Goal: Task Accomplishment & Management: Use online tool/utility

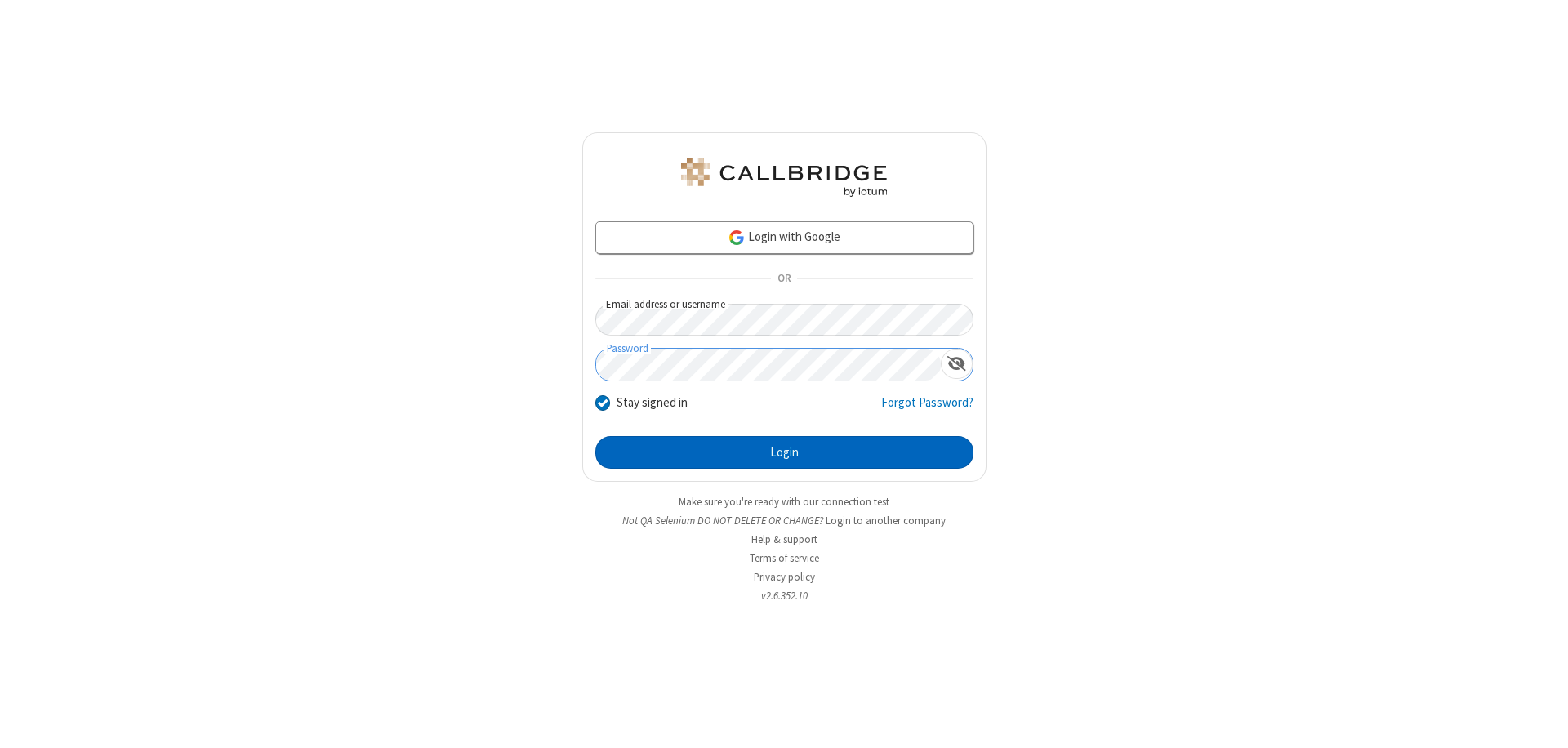
click at [784, 452] on button "Login" at bounding box center [784, 452] width 378 height 32
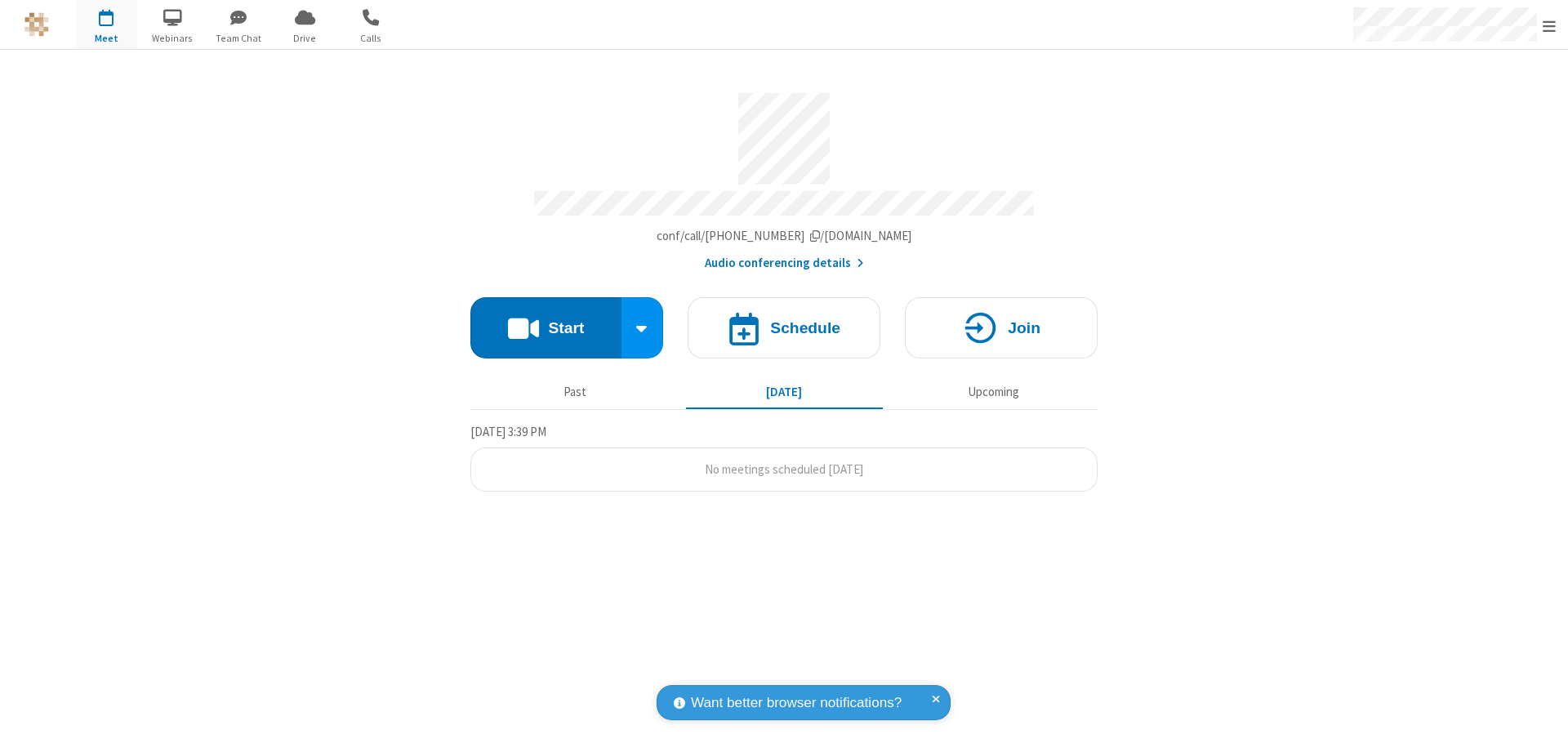
click at [546, 320] on button "Start" at bounding box center [545, 328] width 151 height 61
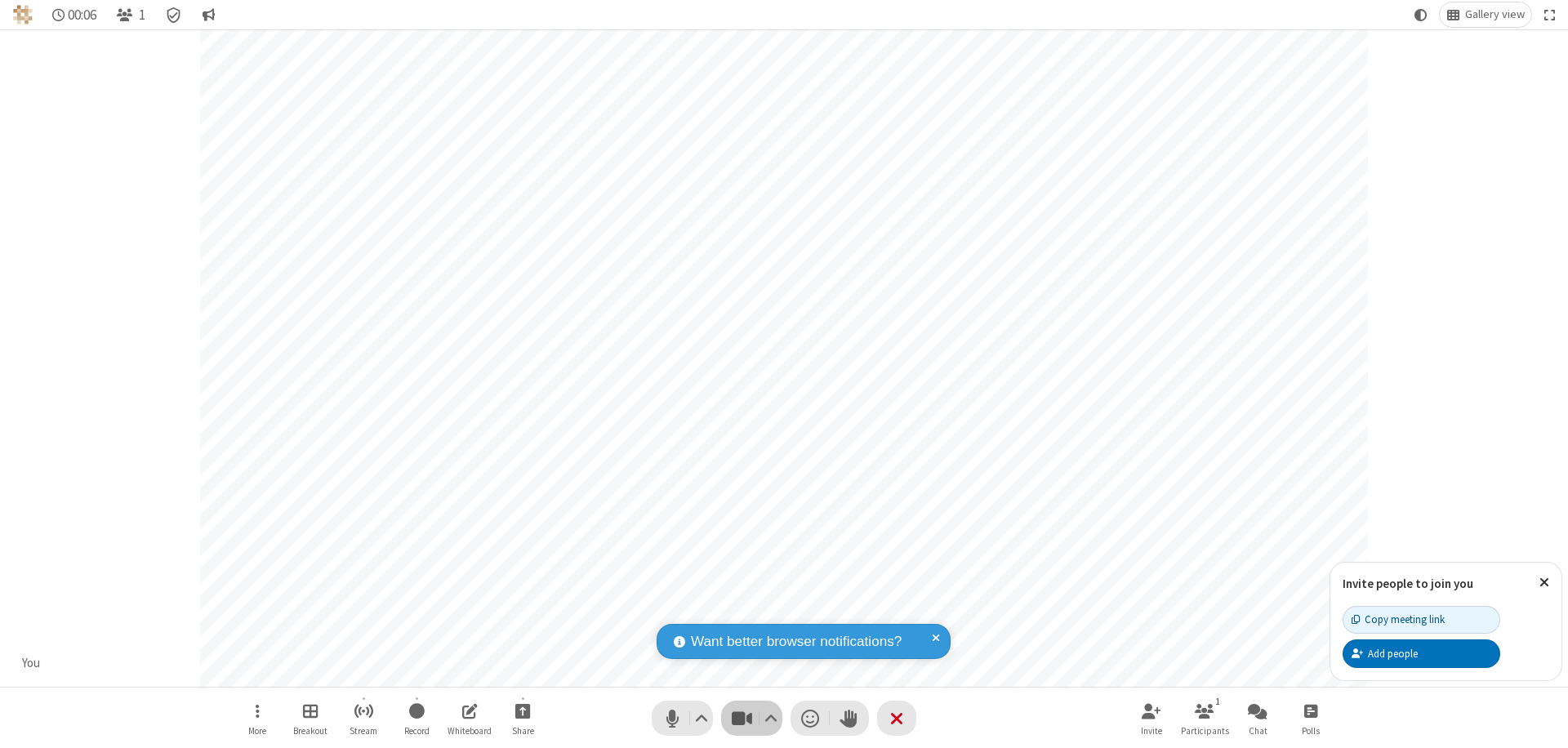
click at [742, 718] on span "Stop video (⌘+Shift+V)" at bounding box center [741, 719] width 25 height 24
click at [742, 718] on span "Start video (⌘+Shift+V)" at bounding box center [741, 719] width 25 height 24
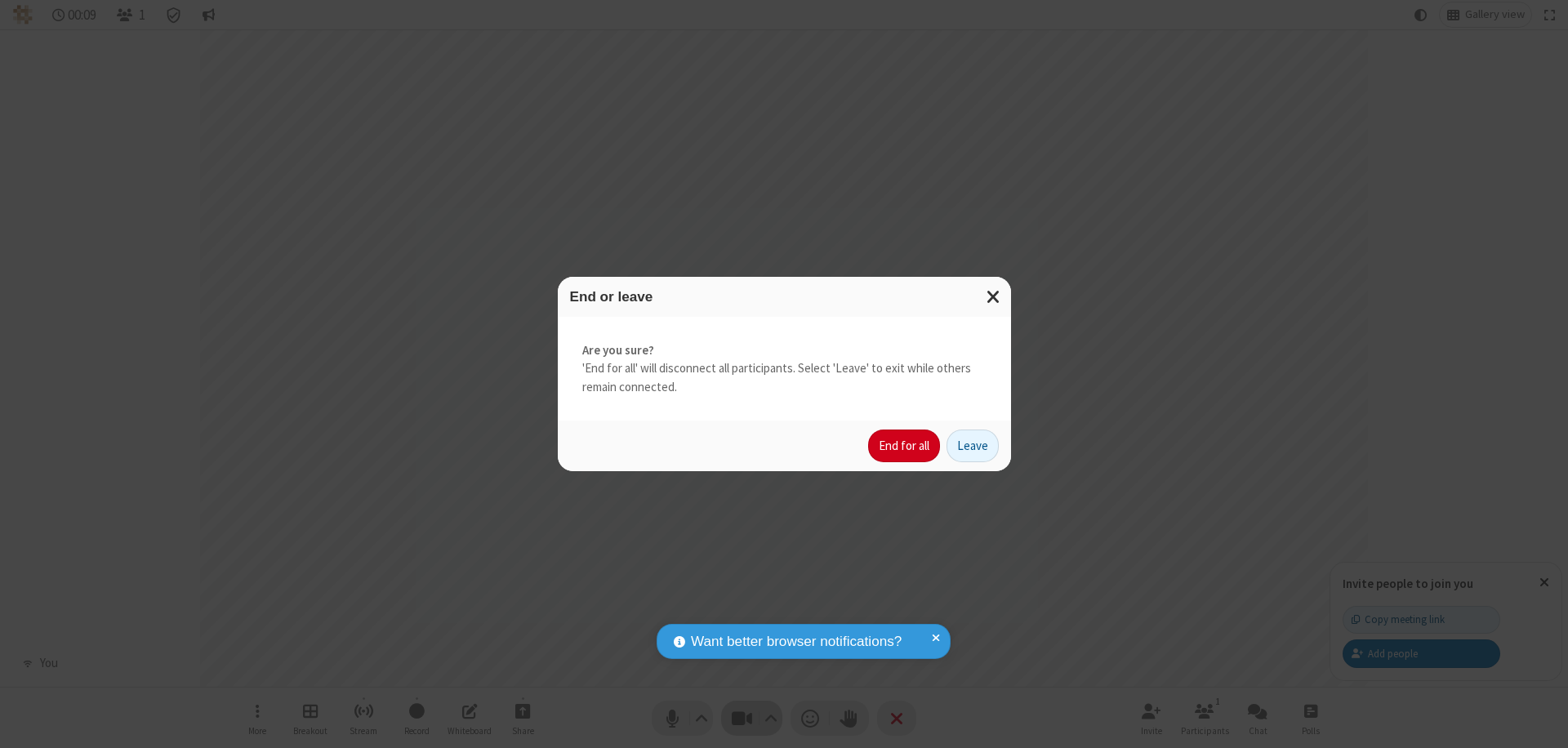
click at [905, 446] on button "End for all" at bounding box center [904, 446] width 72 height 32
